Goal: Task Accomplishment & Management: Manage account settings

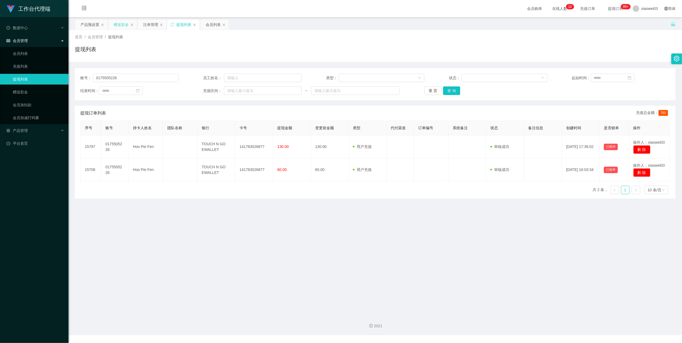
drag, startPoint x: 116, startPoint y: 26, endPoint x: 119, endPoint y: 26, distance: 3.2
click at [116, 26] on div "赠送彩金" at bounding box center [121, 25] width 15 height 10
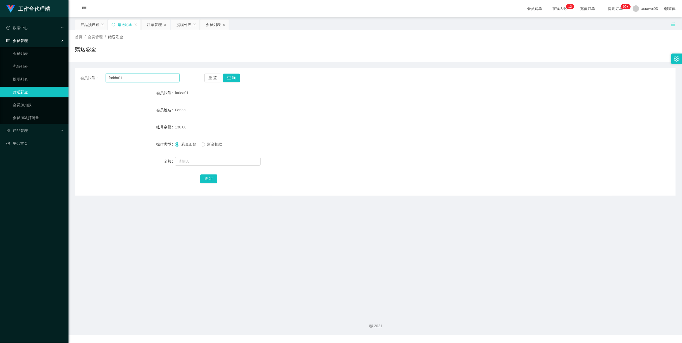
click at [164, 76] on input "farida01" at bounding box center [143, 78] width 74 height 9
paste input "winnie66"
type input "winnie66"
drag, startPoint x: 231, startPoint y: 79, endPoint x: 211, endPoint y: 98, distance: 27.8
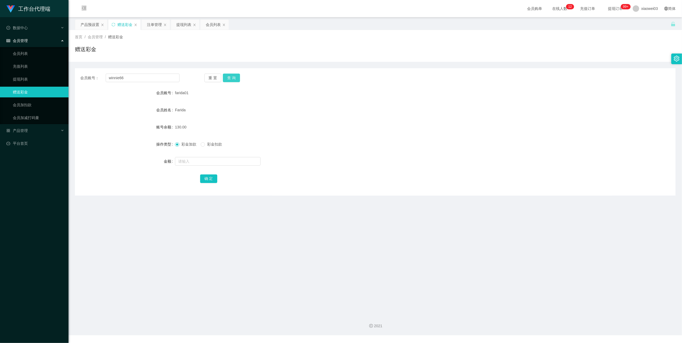
click at [231, 79] on button "查 询" at bounding box center [231, 78] width 17 height 9
click at [193, 164] on input "text" at bounding box center [218, 161] width 86 height 9
type input "150"
click at [212, 179] on button "确 定" at bounding box center [208, 178] width 17 height 9
click at [366, 129] on div "1106.00" at bounding box center [350, 127] width 351 height 11
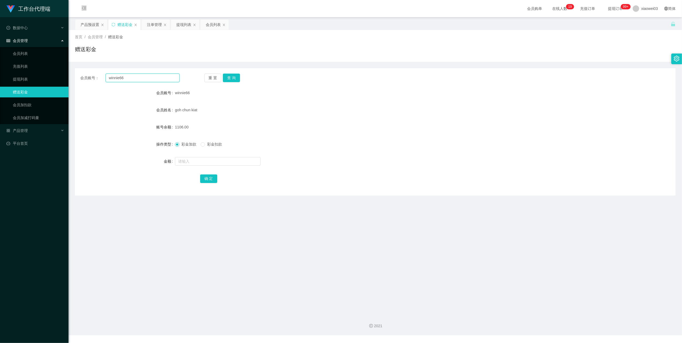
click at [143, 77] on input "winnie66" at bounding box center [143, 78] width 74 height 9
paste input "0189596581"
type input "0189596581"
click at [235, 80] on button "查 询" at bounding box center [231, 78] width 17 height 9
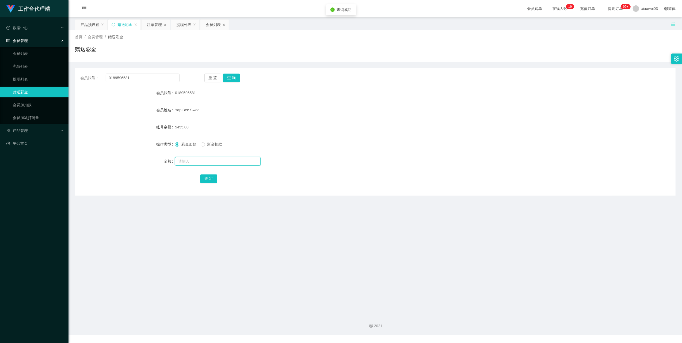
click at [208, 161] on input "text" at bounding box center [218, 161] width 86 height 9
type input "1290"
click at [202, 174] on div "确 定" at bounding box center [375, 178] width 351 height 11
click at [203, 178] on button "确 定" at bounding box center [208, 178] width 17 height 9
click at [372, 138] on form "会员账号 0189596581 会员姓名 Yap Bee Swee 账号余额 6745.00 操作类型 彩金加款 彩金扣款 金额 确 定" at bounding box center [375, 135] width 601 height 96
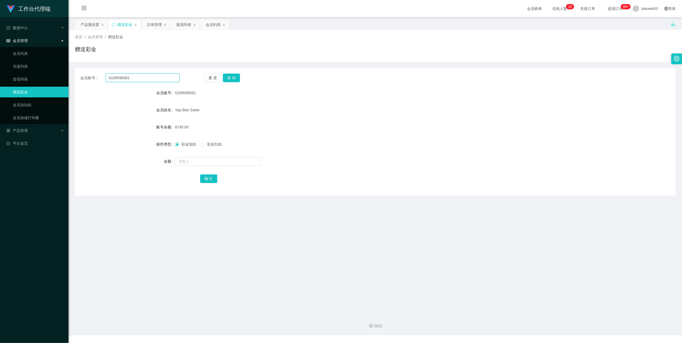
click at [147, 78] on input "0189596581" at bounding box center [143, 78] width 74 height 9
click at [210, 25] on div "会员列表" at bounding box center [213, 25] width 15 height 10
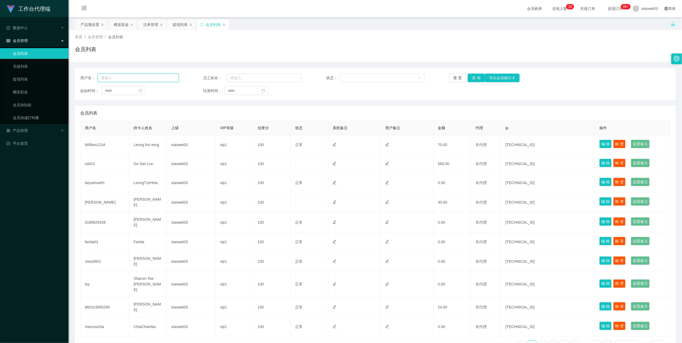
click at [155, 79] on input "text" at bounding box center [138, 78] width 81 height 9
paste input "0189596581"
type input "0189596581"
click at [475, 75] on button "查 询" at bounding box center [476, 78] width 17 height 9
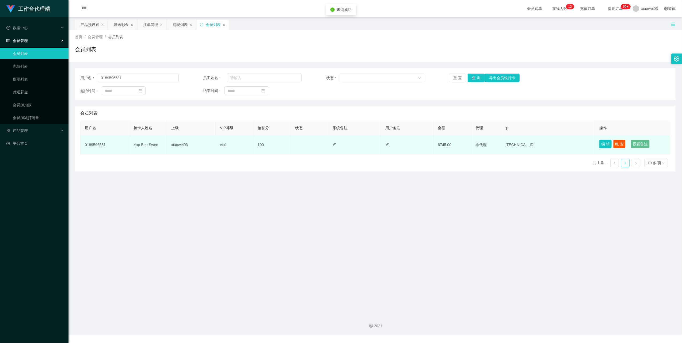
click at [607, 144] on button "编 辑" at bounding box center [605, 144] width 12 height 9
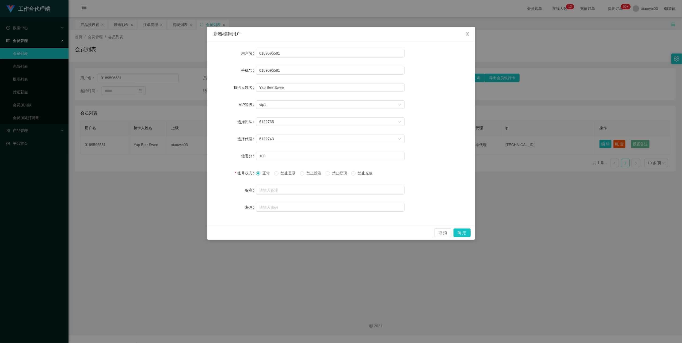
click at [340, 174] on span "禁止提现" at bounding box center [339, 173] width 19 height 4
